Goal: Transaction & Acquisition: Book appointment/travel/reservation

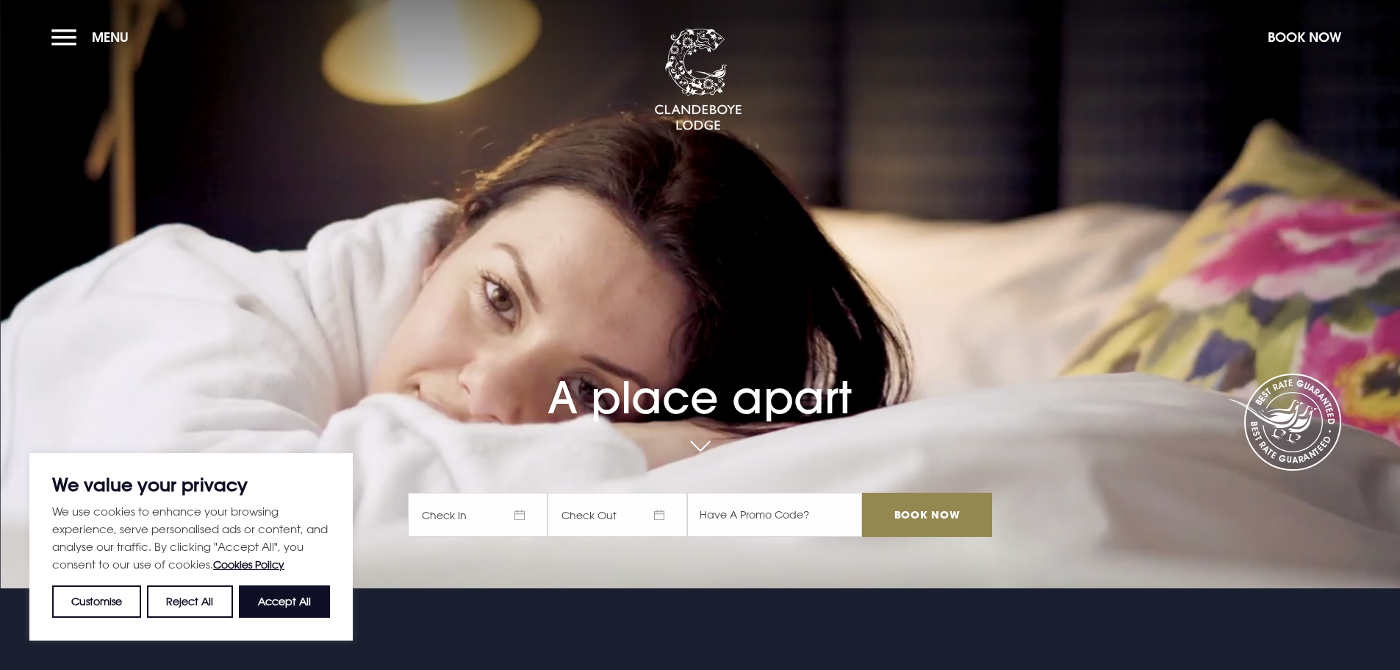
click at [300, 598] on button "Accept All" at bounding box center [284, 601] width 91 height 32
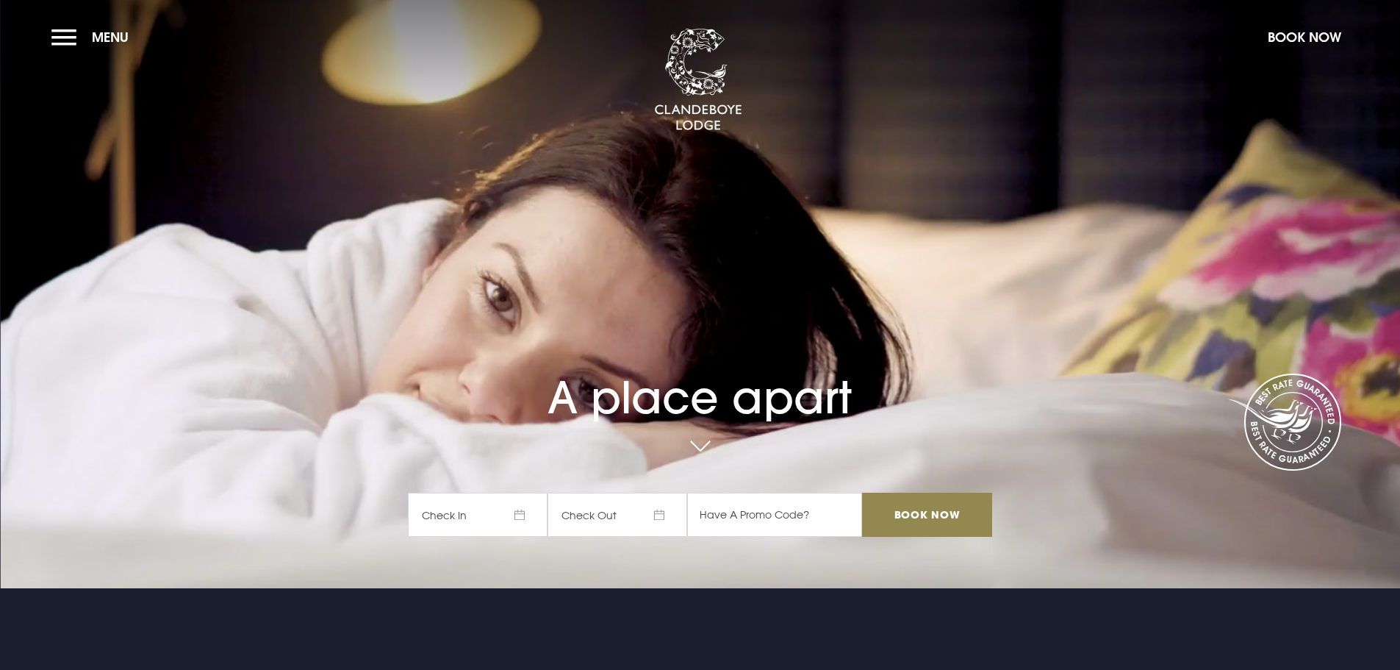
checkbox input "true"
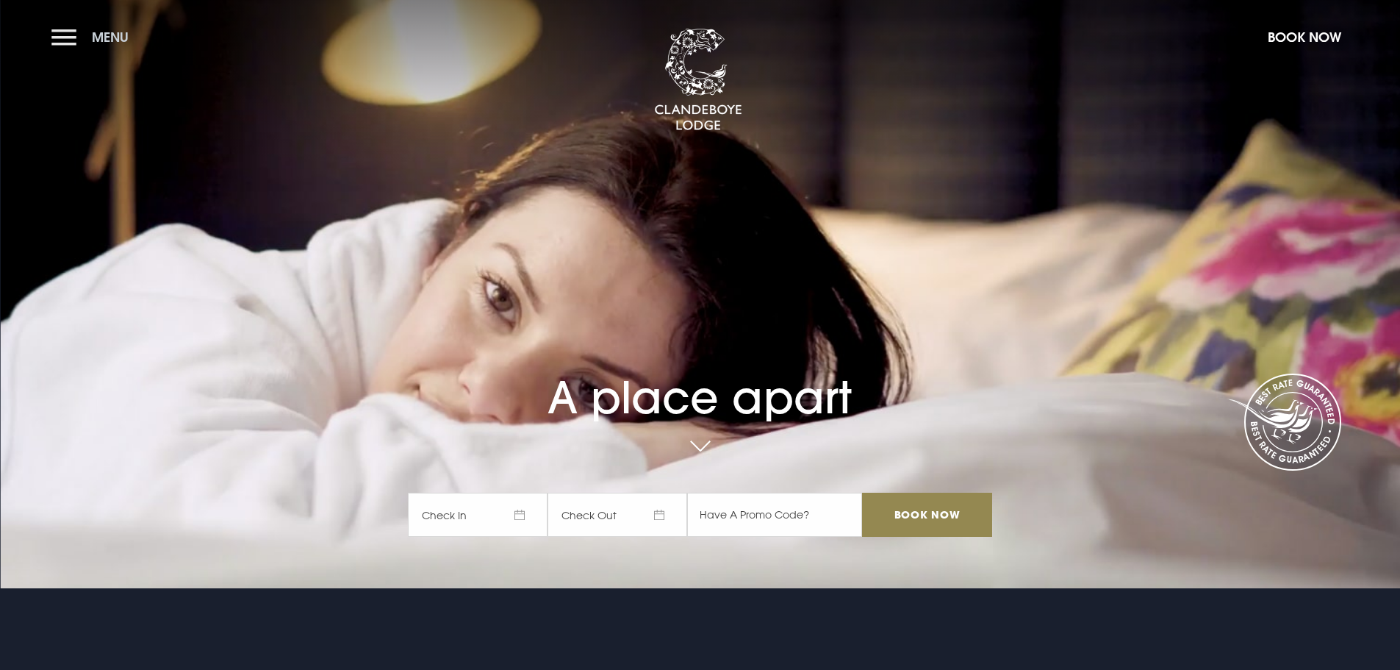
click at [76, 35] on button "Menu" at bounding box center [93, 37] width 85 height 32
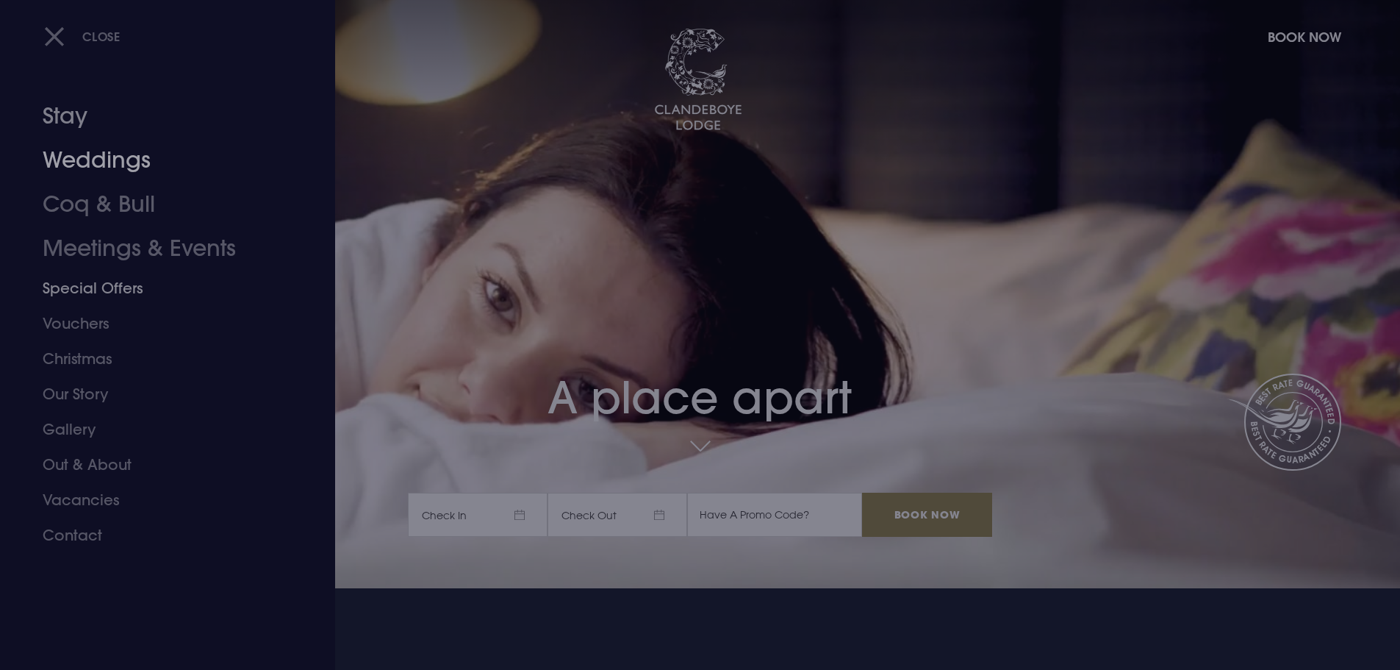
click at [66, 115] on link "Stay" at bounding box center [159, 116] width 232 height 44
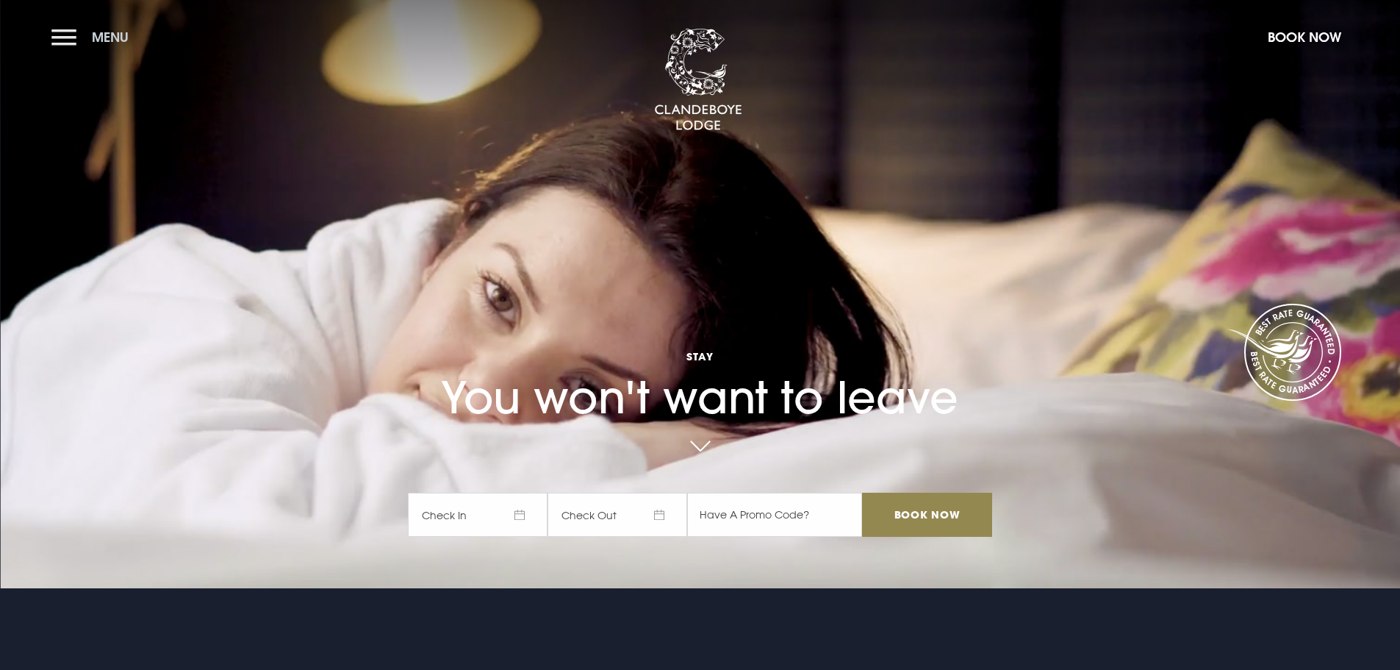
click at [107, 40] on span "Menu" at bounding box center [110, 37] width 37 height 17
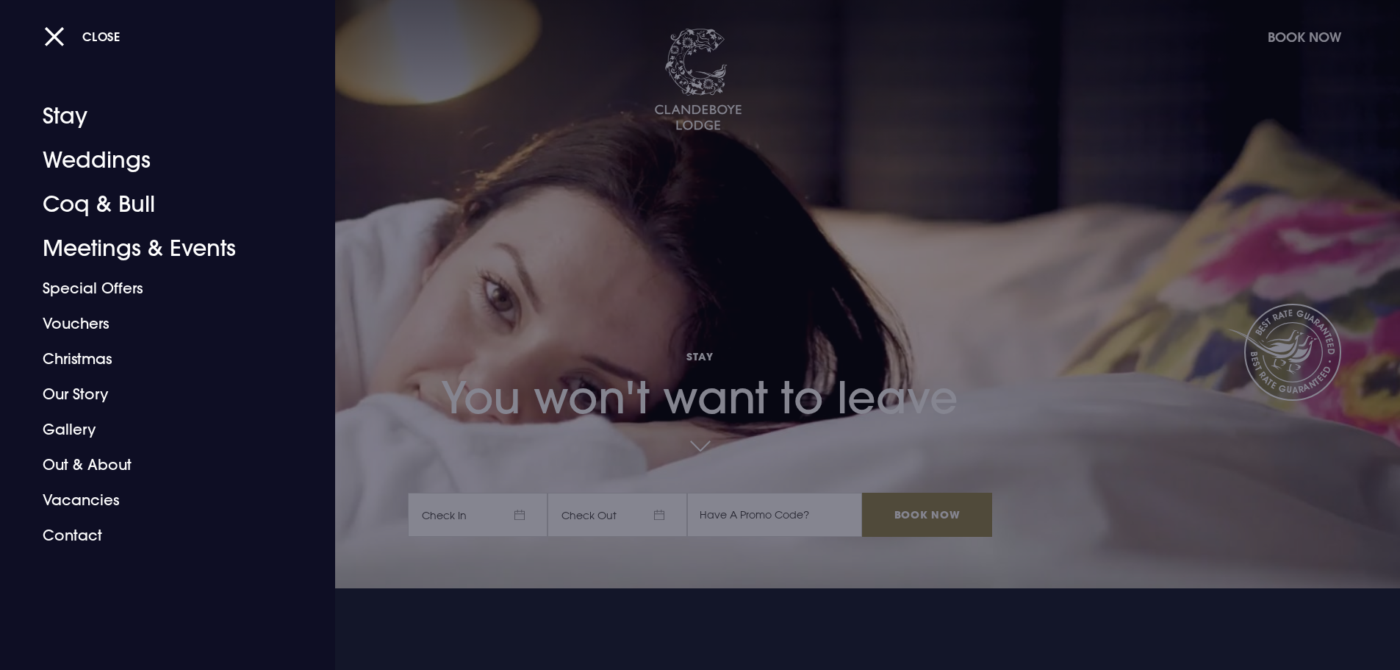
click at [561, 207] on div at bounding box center [700, 335] width 1400 height 670
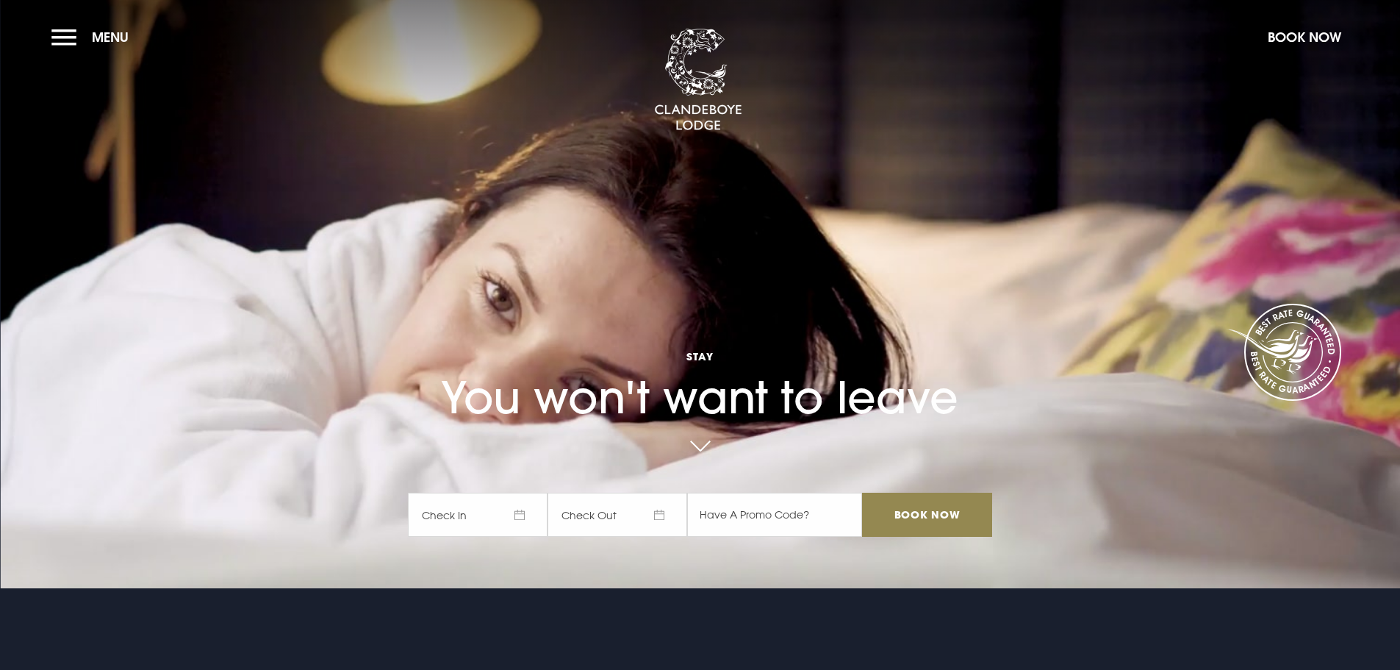
click at [506, 506] on span "Check In" at bounding box center [478, 514] width 140 height 44
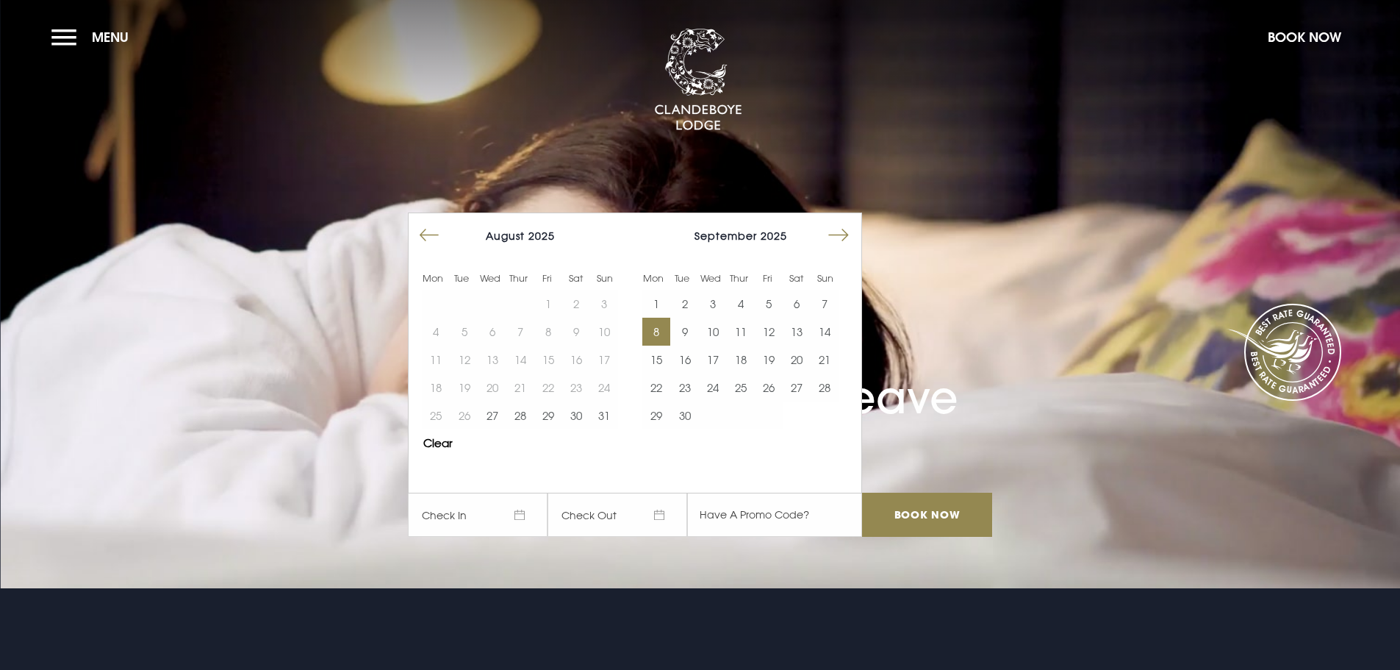
click at [665, 331] on button "8" at bounding box center [656, 332] width 28 height 28
click at [804, 337] on button "13" at bounding box center [797, 332] width 28 height 28
click at [953, 523] on input "Book Now" at bounding box center [926, 514] width 129 height 44
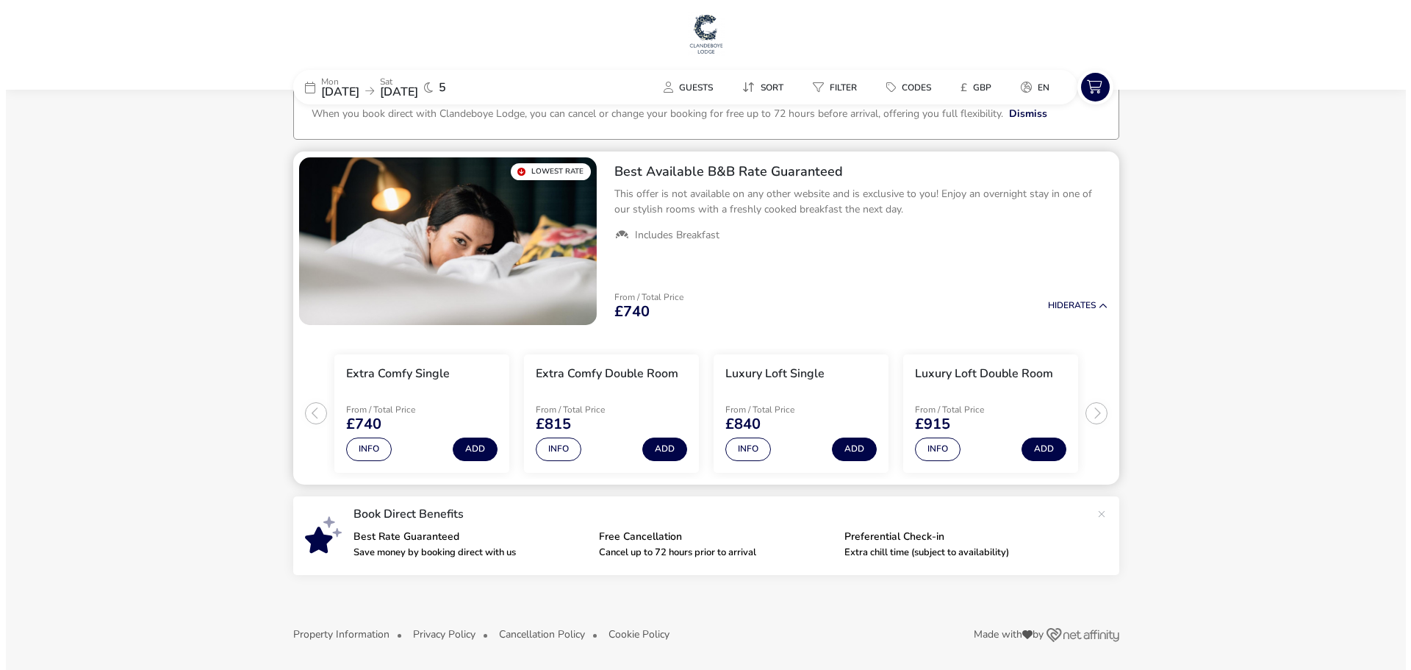
scroll to position [45, 0]
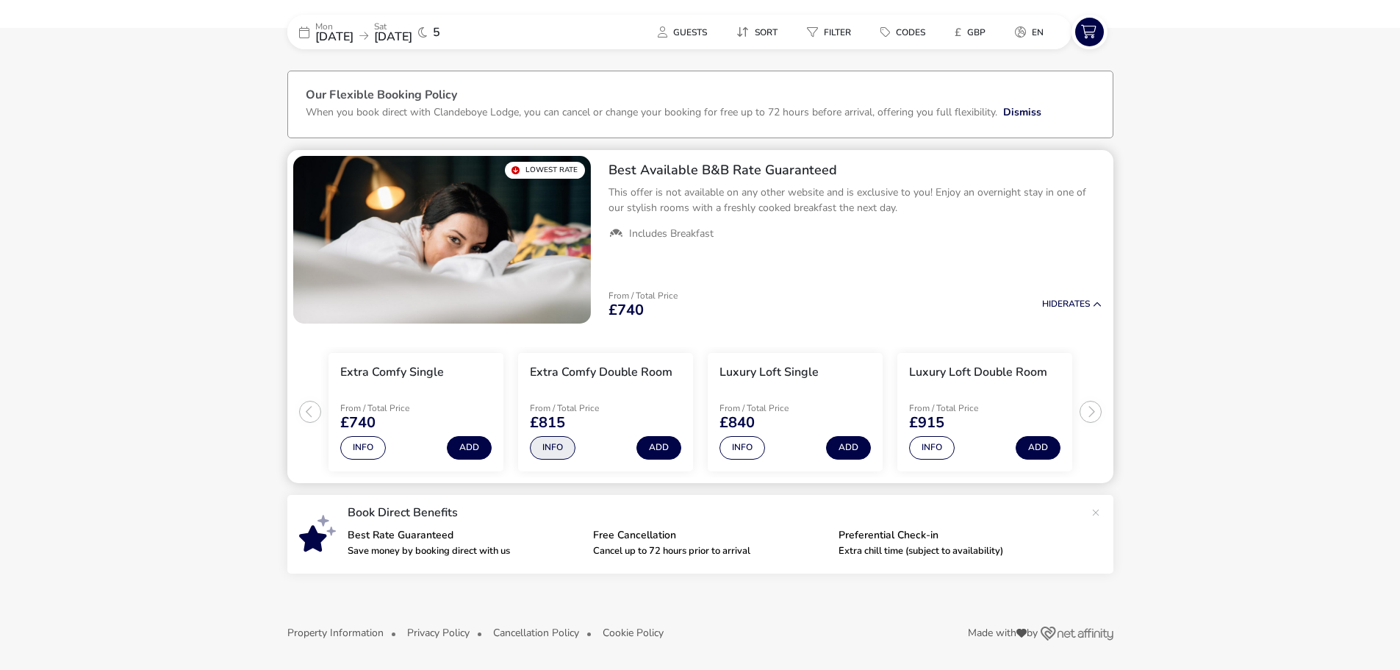
click at [564, 450] on button "Info" at bounding box center [553, 448] width 46 height 24
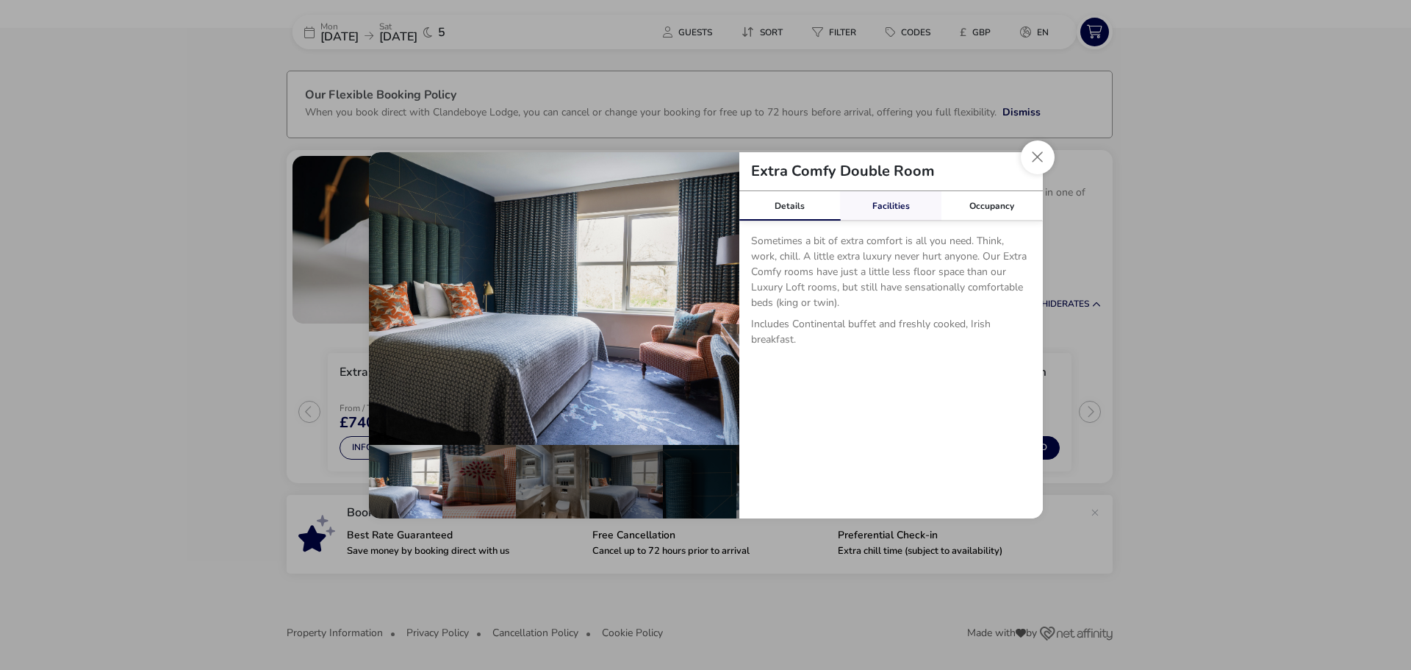
click at [901, 196] on link "Facilities" at bounding box center [890, 205] width 101 height 29
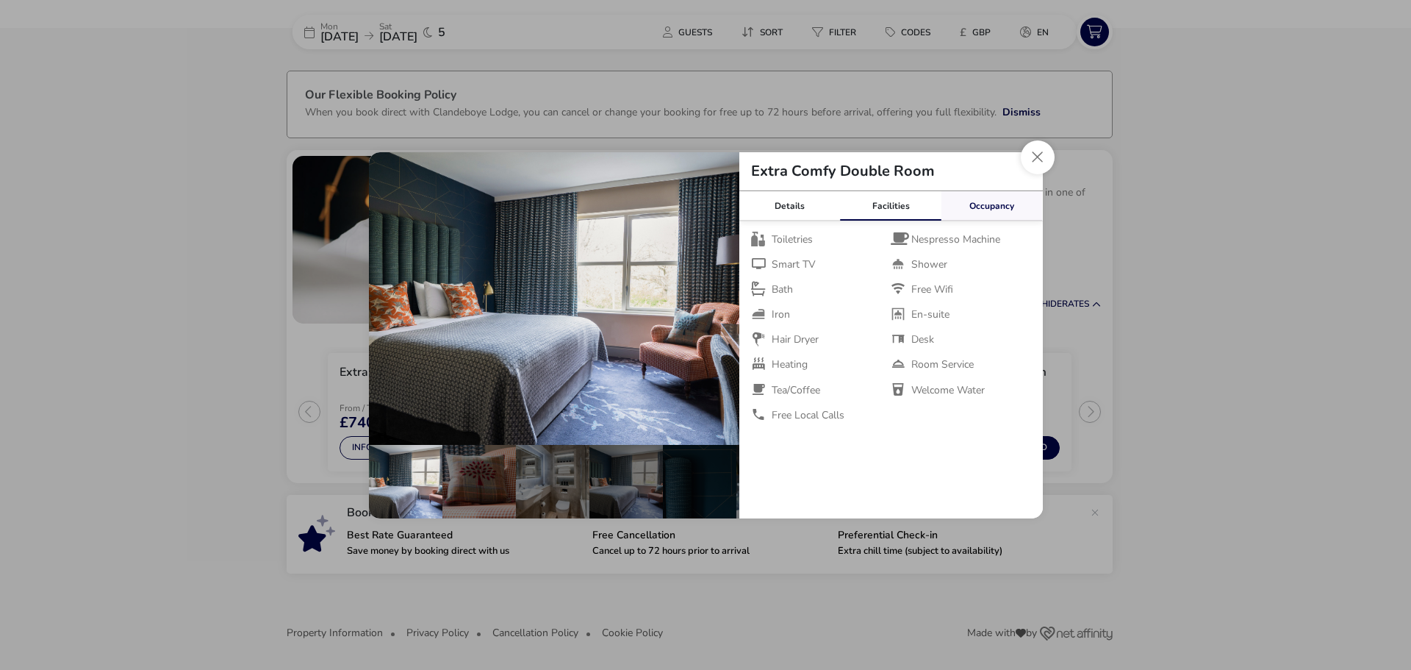
click at [977, 208] on link "Occupancy" at bounding box center [992, 205] width 101 height 29
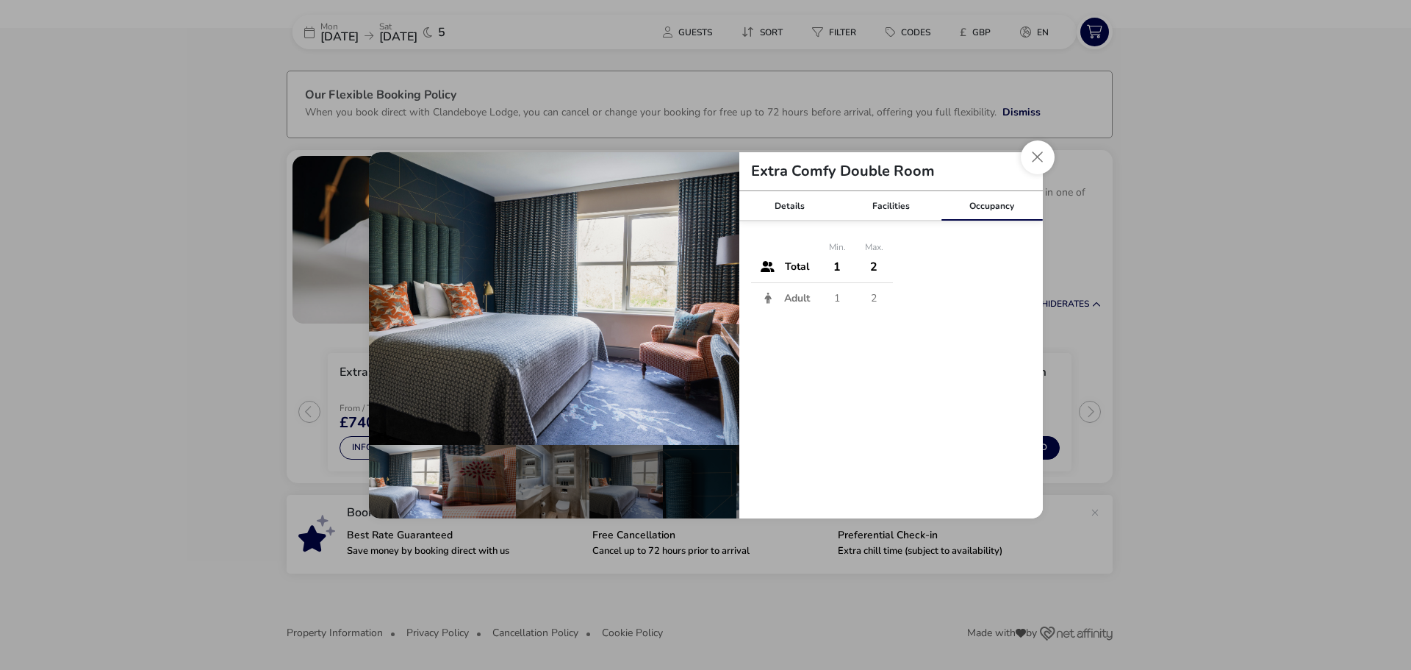
click at [875, 265] on td "2" at bounding box center [874, 267] width 37 height 32
click at [798, 200] on link "Details" at bounding box center [789, 205] width 101 height 29
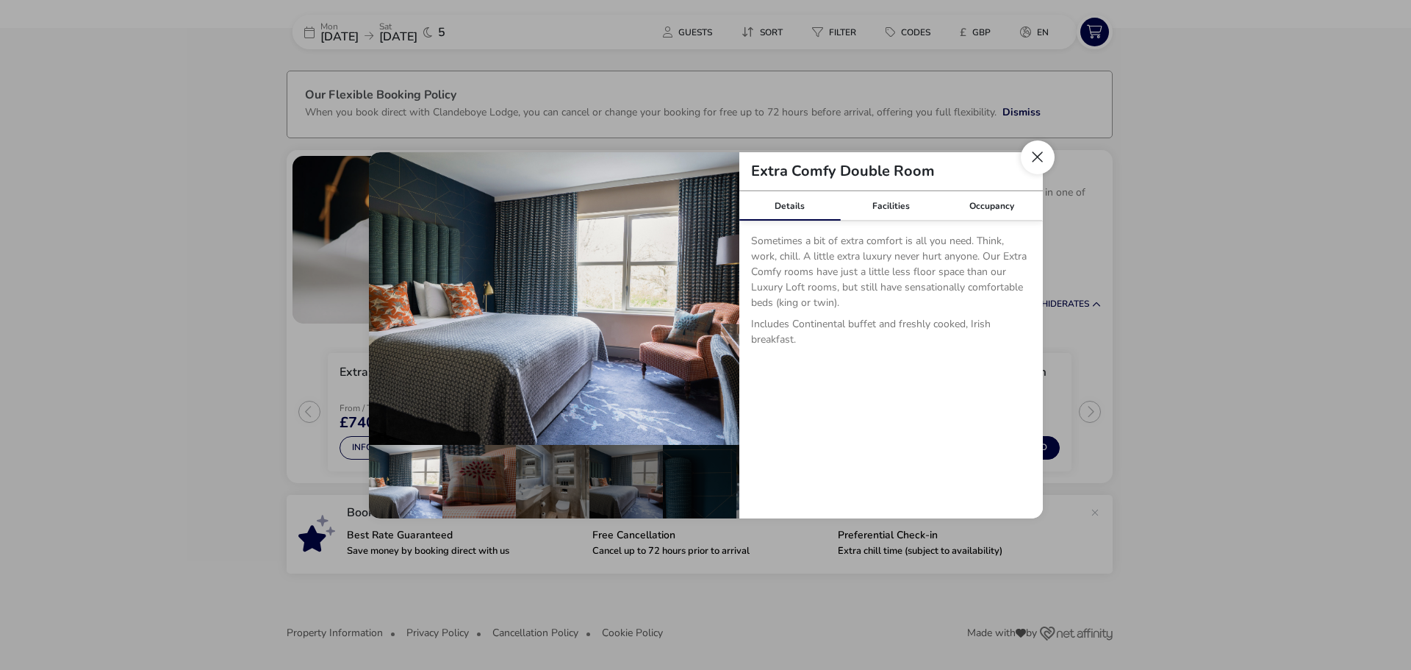
click at [1039, 157] on button "Close dialog" at bounding box center [1038, 157] width 34 height 34
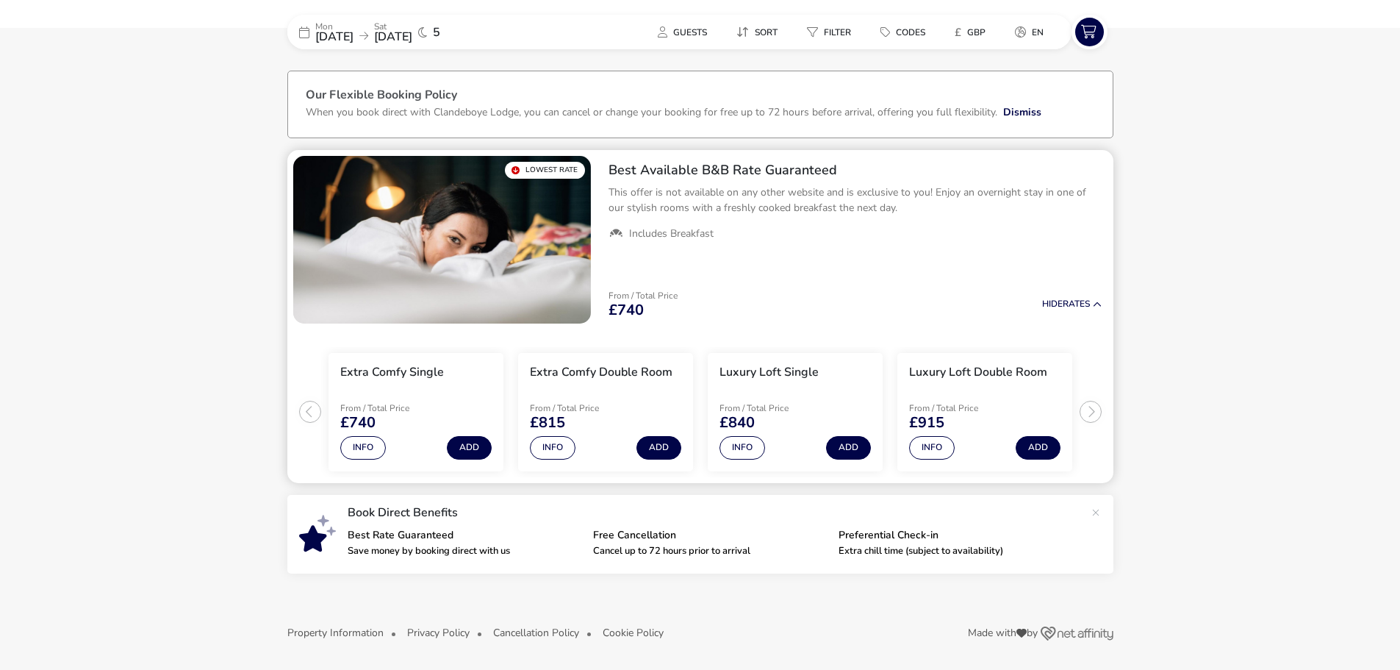
click at [304, 411] on ul "Extra Comfy Single From / Total Price £740 Info Add Extra Comfy Double Room Fro…" at bounding box center [700, 406] width 826 height 154
click at [562, 448] on button "Info" at bounding box center [553, 448] width 46 height 24
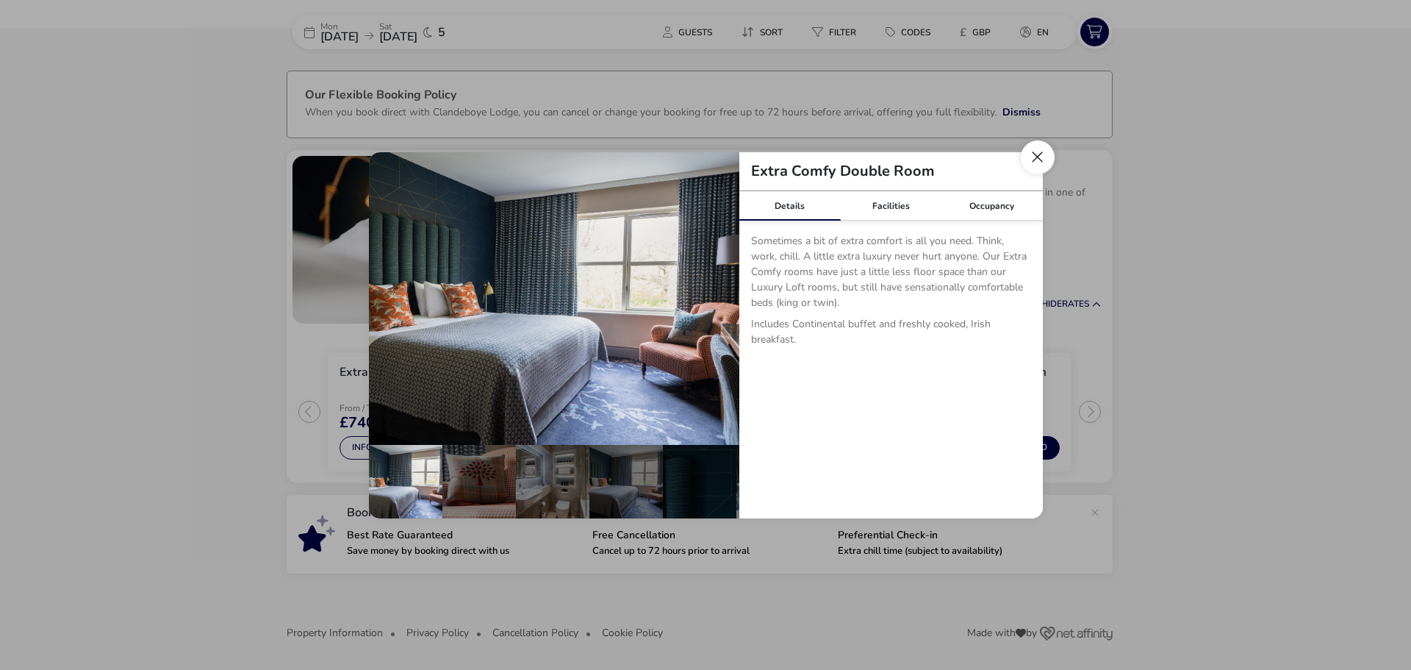
click at [1030, 158] on button "Close dialog" at bounding box center [1038, 157] width 34 height 34
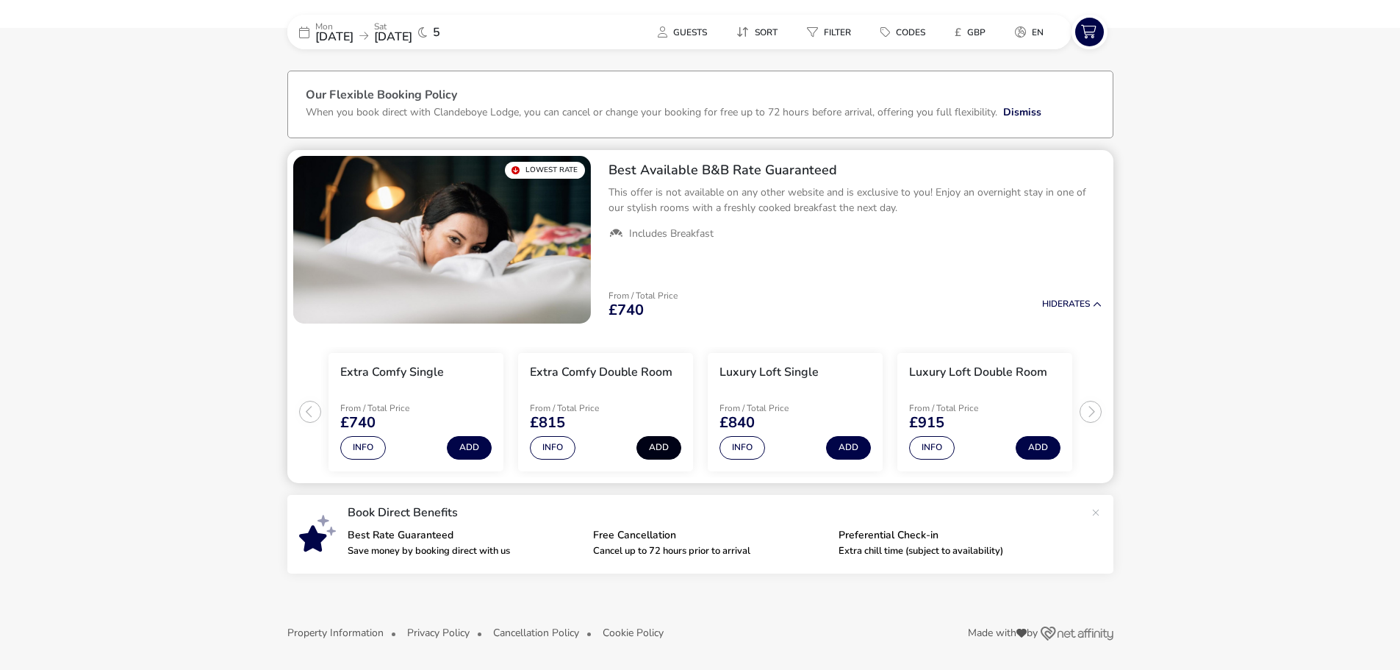
click at [656, 454] on button "Add" at bounding box center [659, 448] width 45 height 24
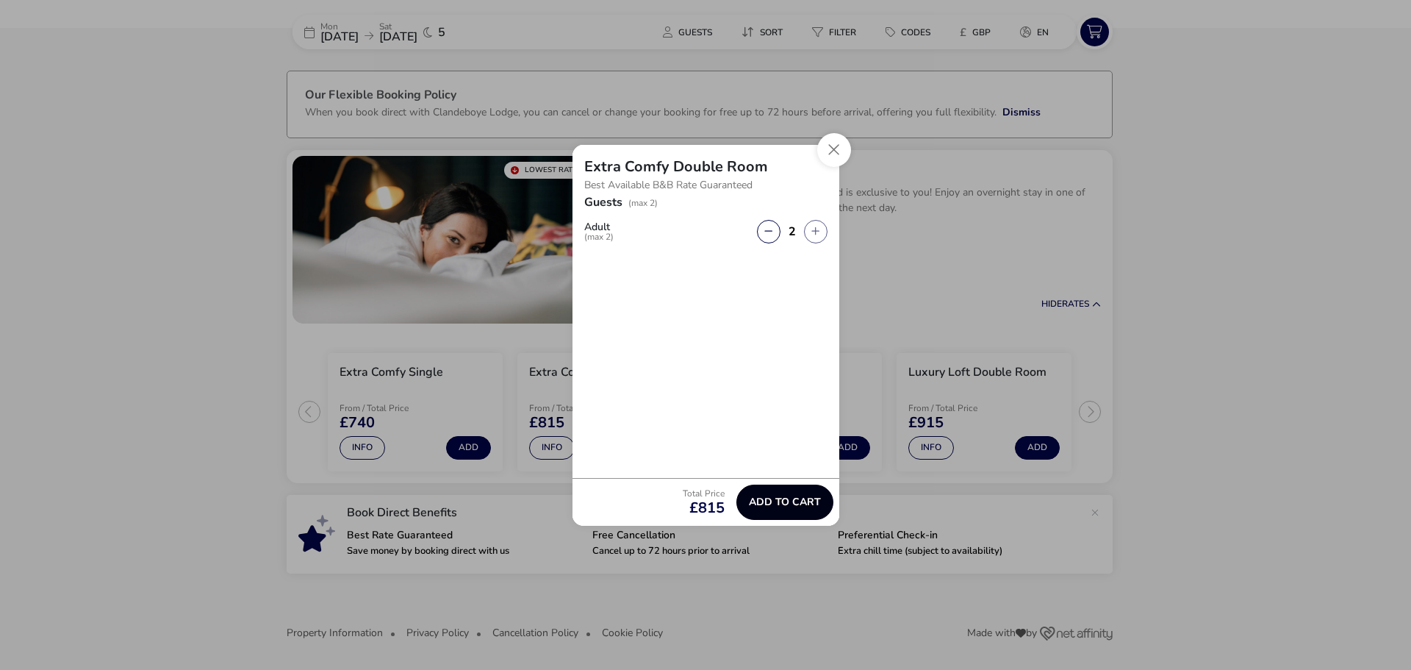
click at [780, 510] on button "Add to cart" at bounding box center [784, 501] width 97 height 35
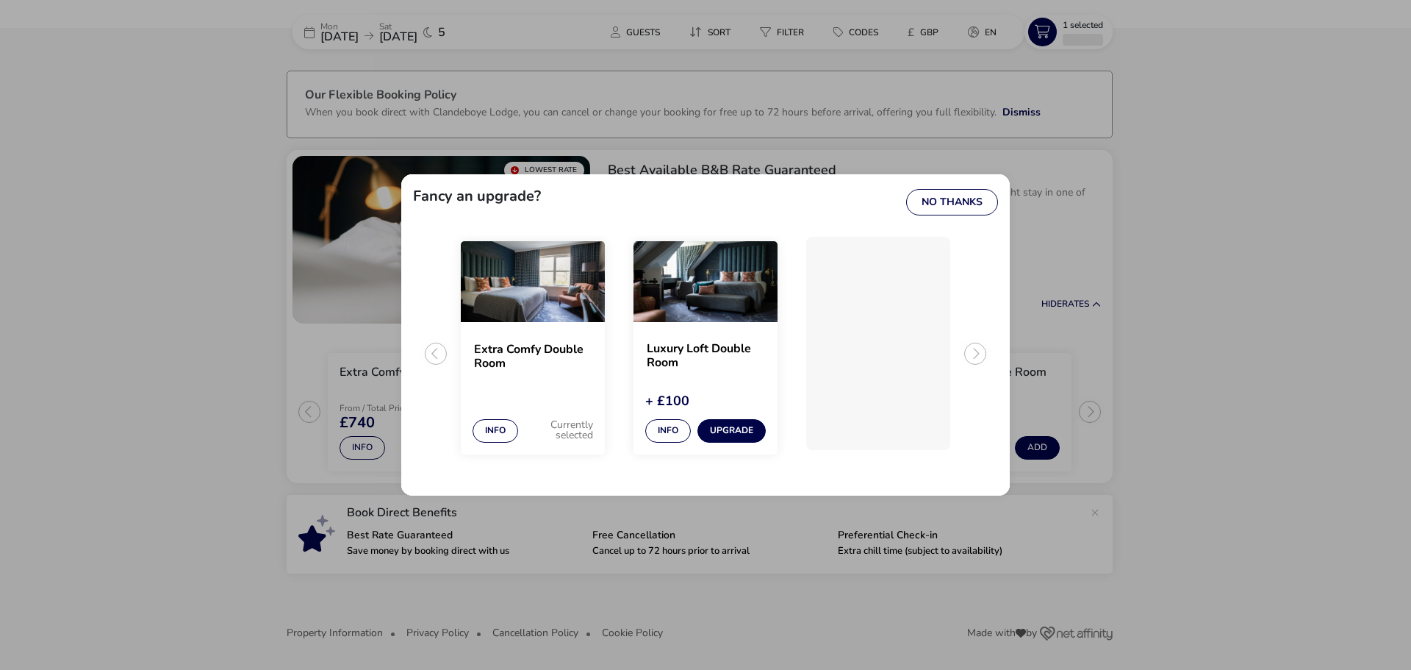
click at [972, 350] on ul "Extra Comfy Double Room Info Currently selected Luxury Loft Double Room + £100 …" at bounding box center [705, 359] width 585 height 248
click at [977, 201] on button "No Thanks" at bounding box center [952, 202] width 92 height 26
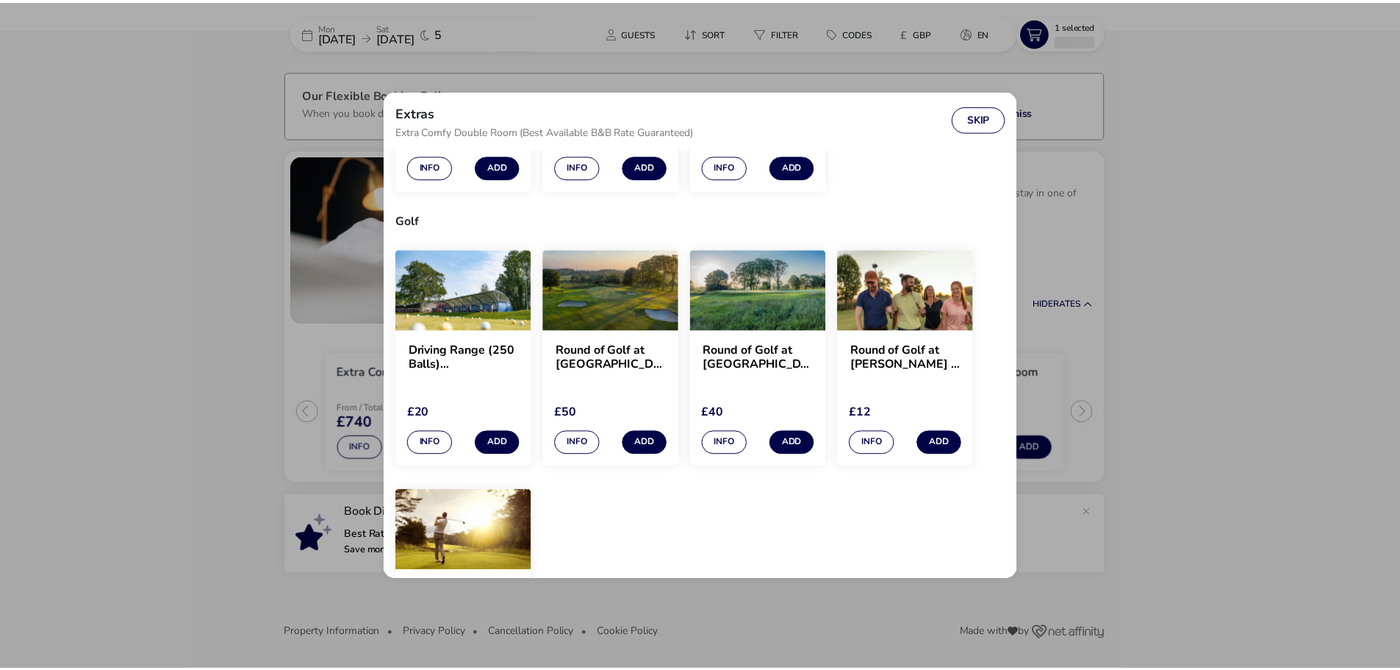
scroll to position [1411, 0]
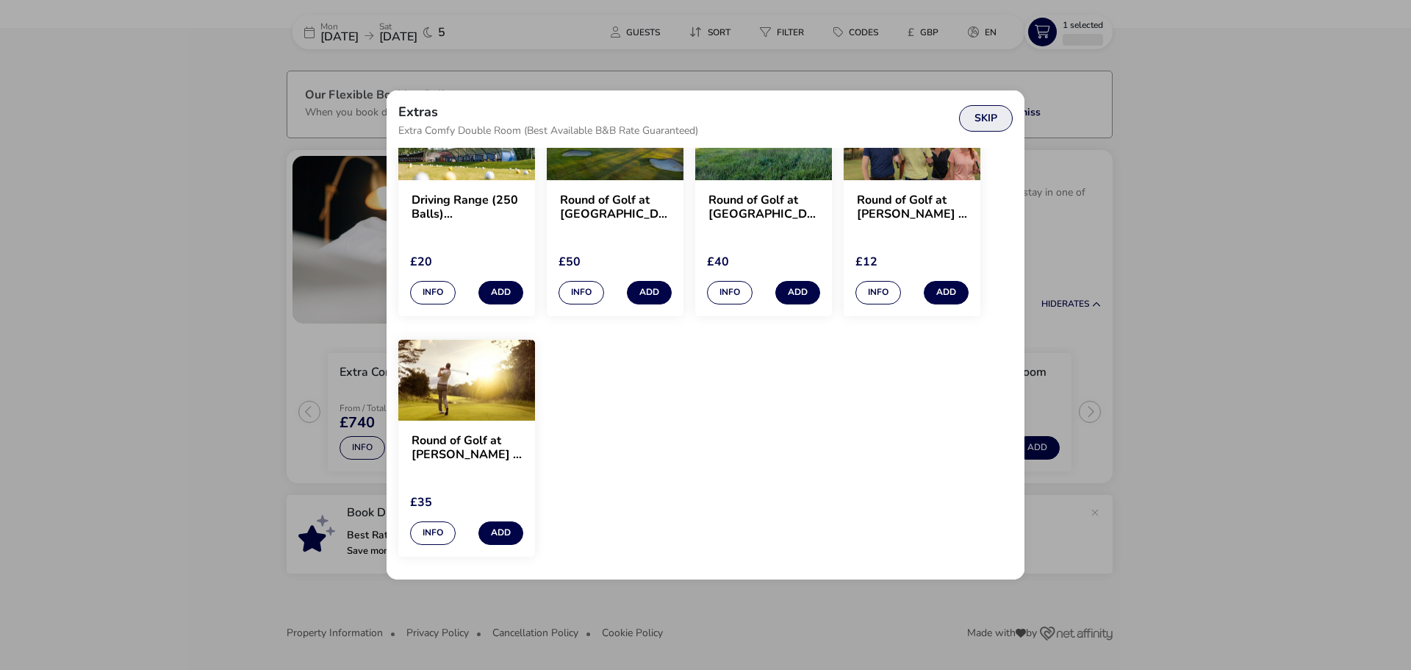
click at [984, 112] on button "Skip" at bounding box center [986, 118] width 54 height 26
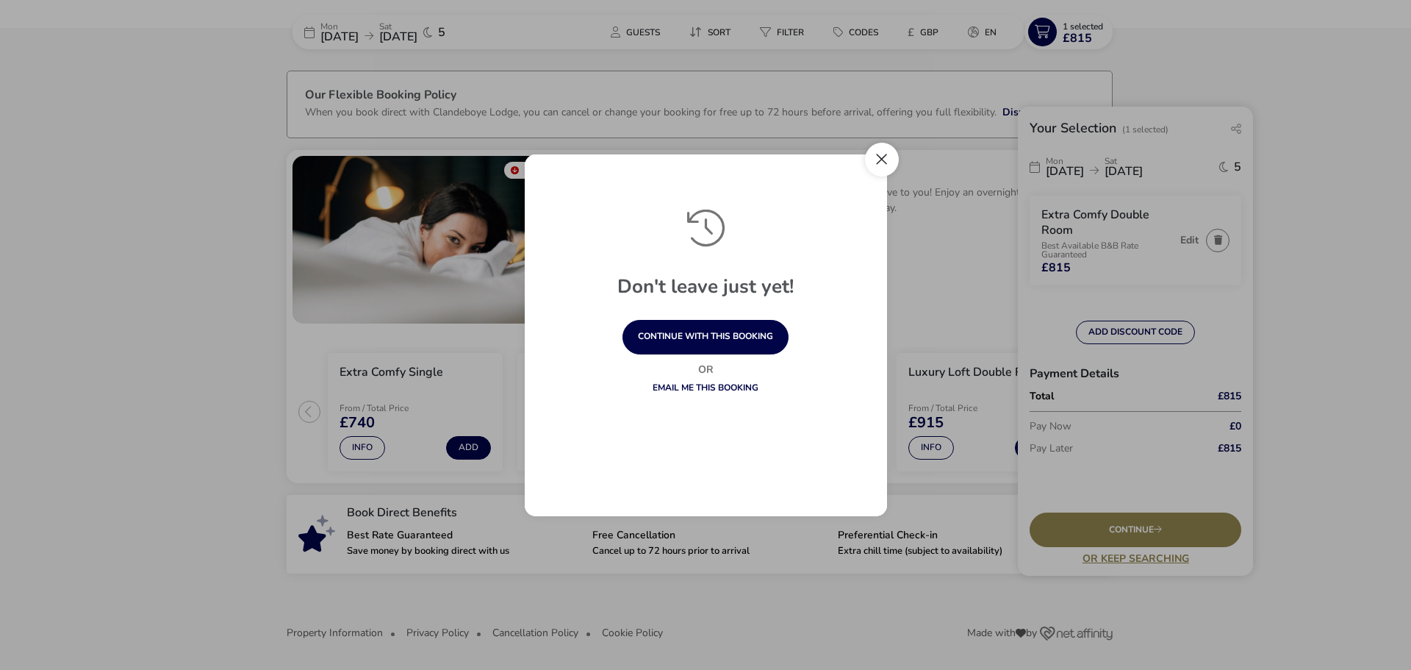
click at [875, 167] on button "Close" at bounding box center [882, 160] width 34 height 34
